Goal: Find specific page/section: Find specific page/section

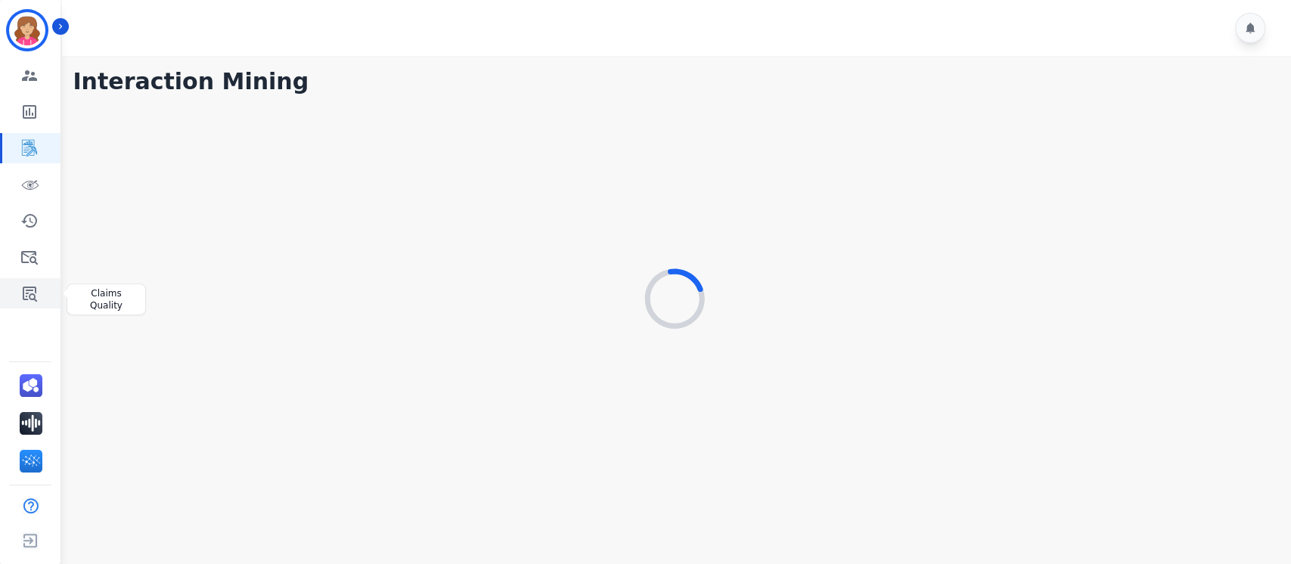
click at [31, 292] on icon "Sidebar" at bounding box center [29, 293] width 18 height 18
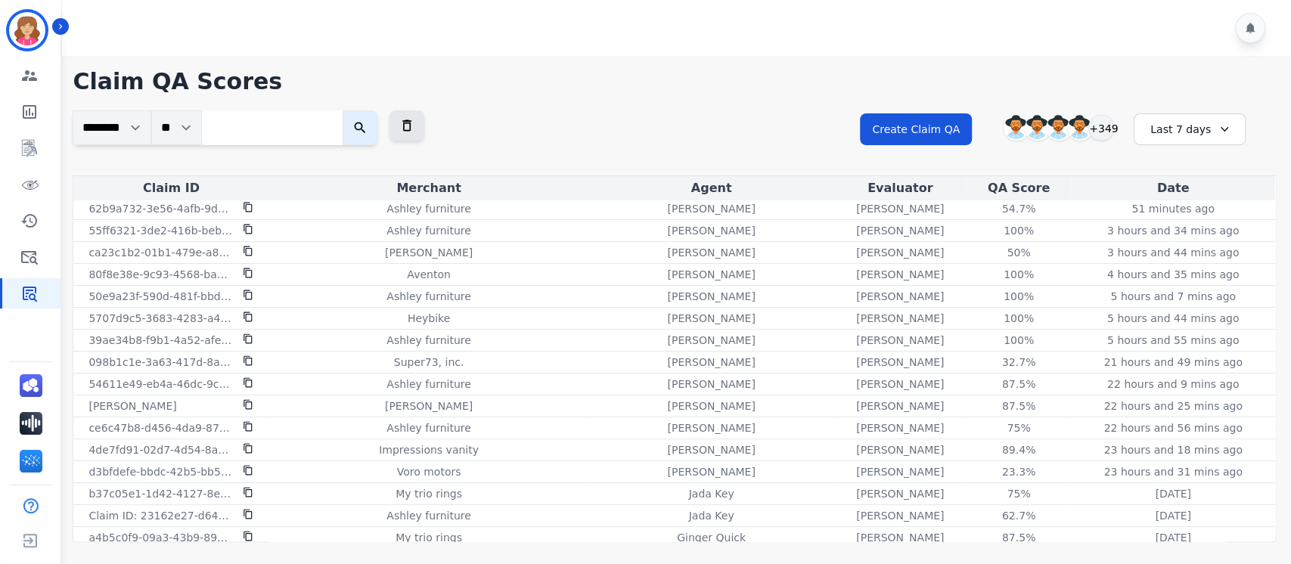
scroll to position [10, 0]
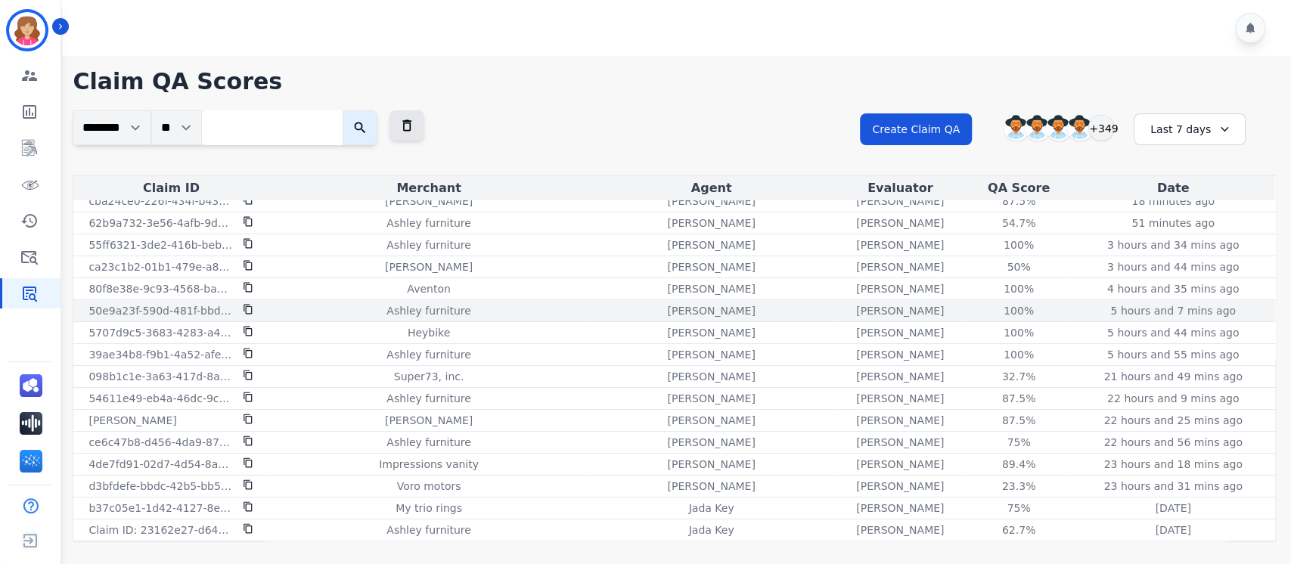
click at [188, 309] on p "50e9a23f-590d-481f-bbd1-1426489c3238" at bounding box center [161, 310] width 145 height 15
click at [985, 306] on div "100%" at bounding box center [1019, 310] width 68 height 15
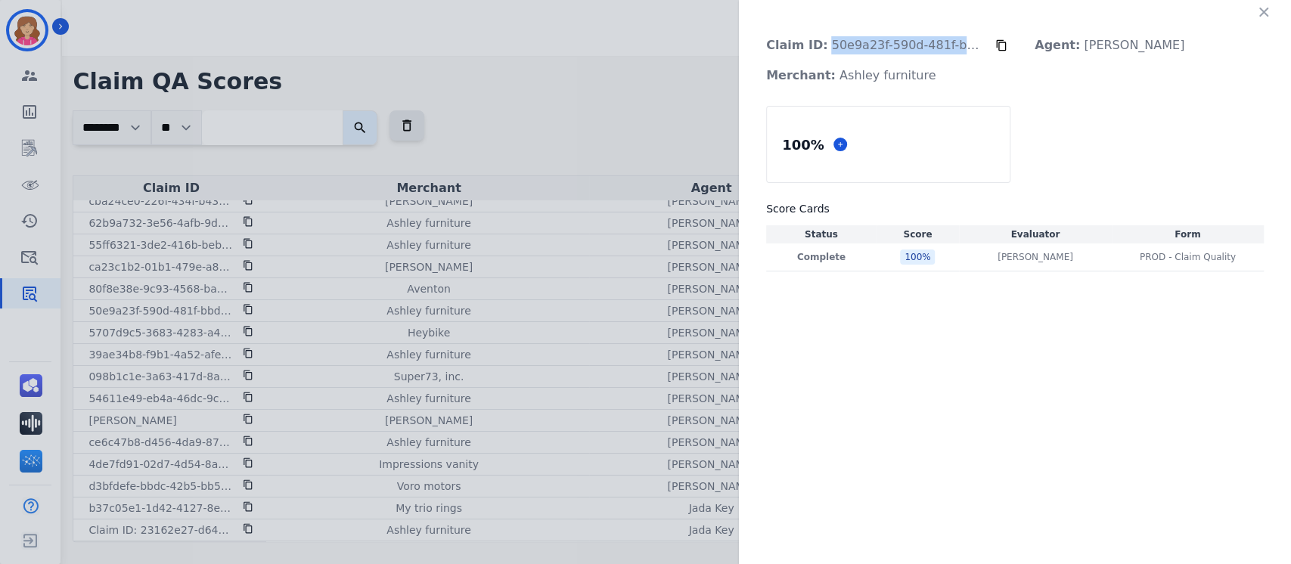
drag, startPoint x: 821, startPoint y: 43, endPoint x: 981, endPoint y: 39, distance: 160.4
click at [981, 39] on p "Claim ID: 50e9a23f-590d-481f-bbd1-1426489c3238" at bounding box center [874, 45] width 241 height 30
copy p "50e9a23f-590d-481f-bbd1-14"
